Goal: Information Seeking & Learning: Learn about a topic

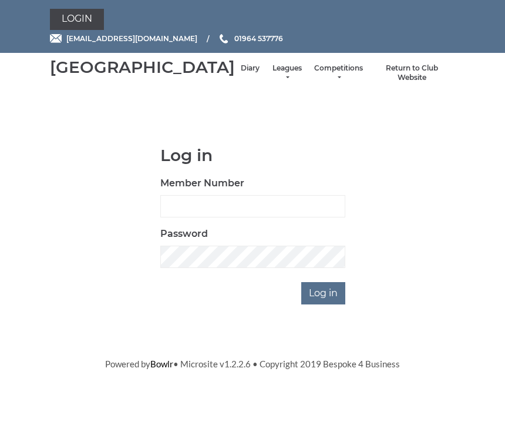
click at [271, 78] on link "Leagues" at bounding box center [286, 72] width 31 height 19
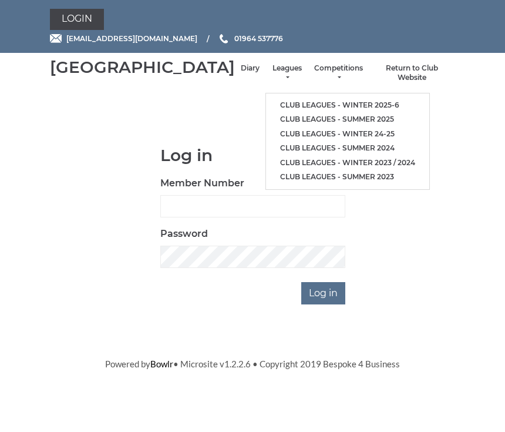
click at [324, 107] on link "Club leagues - Winter 2025-6" at bounding box center [347, 105] width 163 height 15
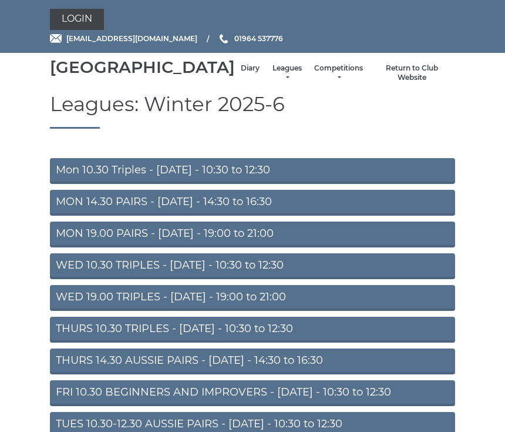
click at [253, 216] on link "MON 14.30 PAIRS - Monday - 14:30 to 16:30" at bounding box center [252, 203] width 405 height 26
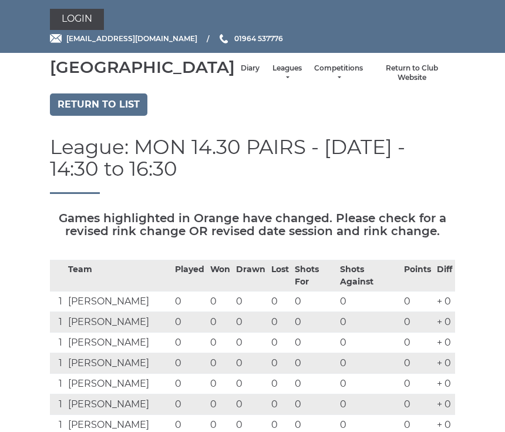
click at [108, 116] on link "Return to list" at bounding box center [98, 104] width 97 height 22
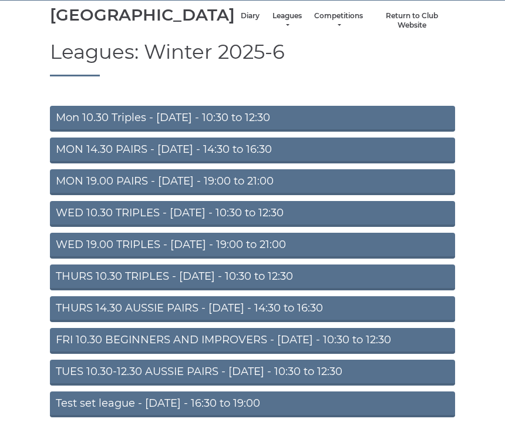
scroll to position [62, 0]
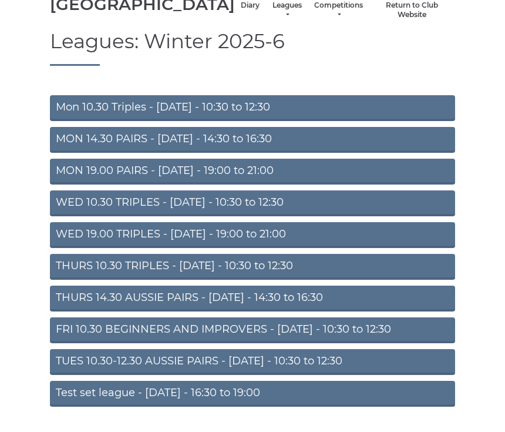
click at [227, 375] on link "TUES 10.30-12.30 AUSSIE PAIRS - Tuesday - 10:30 to 12:30" at bounding box center [252, 362] width 405 height 26
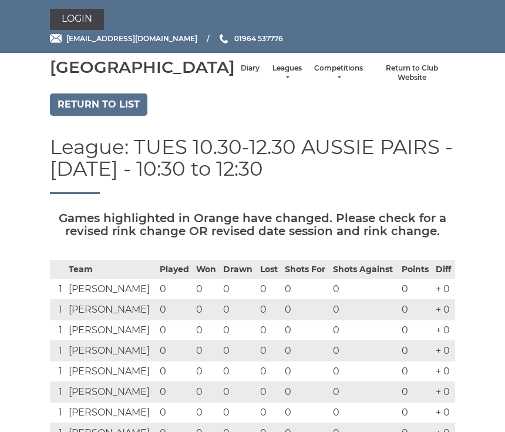
click at [102, 116] on link "Return to list" at bounding box center [98, 104] width 97 height 22
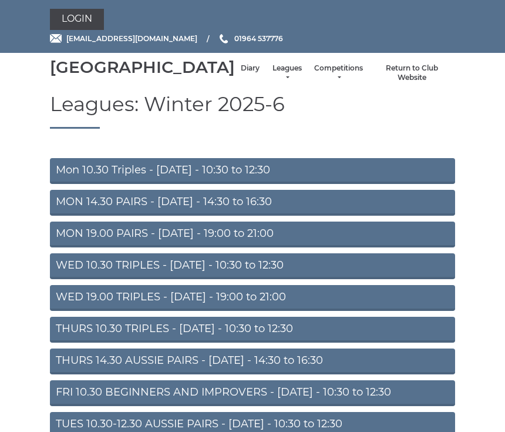
click at [144, 374] on link "THURS 14.30 AUSSIE PAIRS - Thursday - 14:30 to 16:30" at bounding box center [252, 361] width 405 height 26
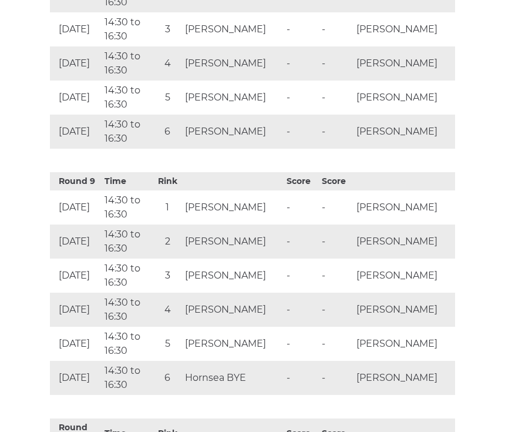
scroll to position [2450, 0]
